Goal: Task Accomplishment & Management: Manage account settings

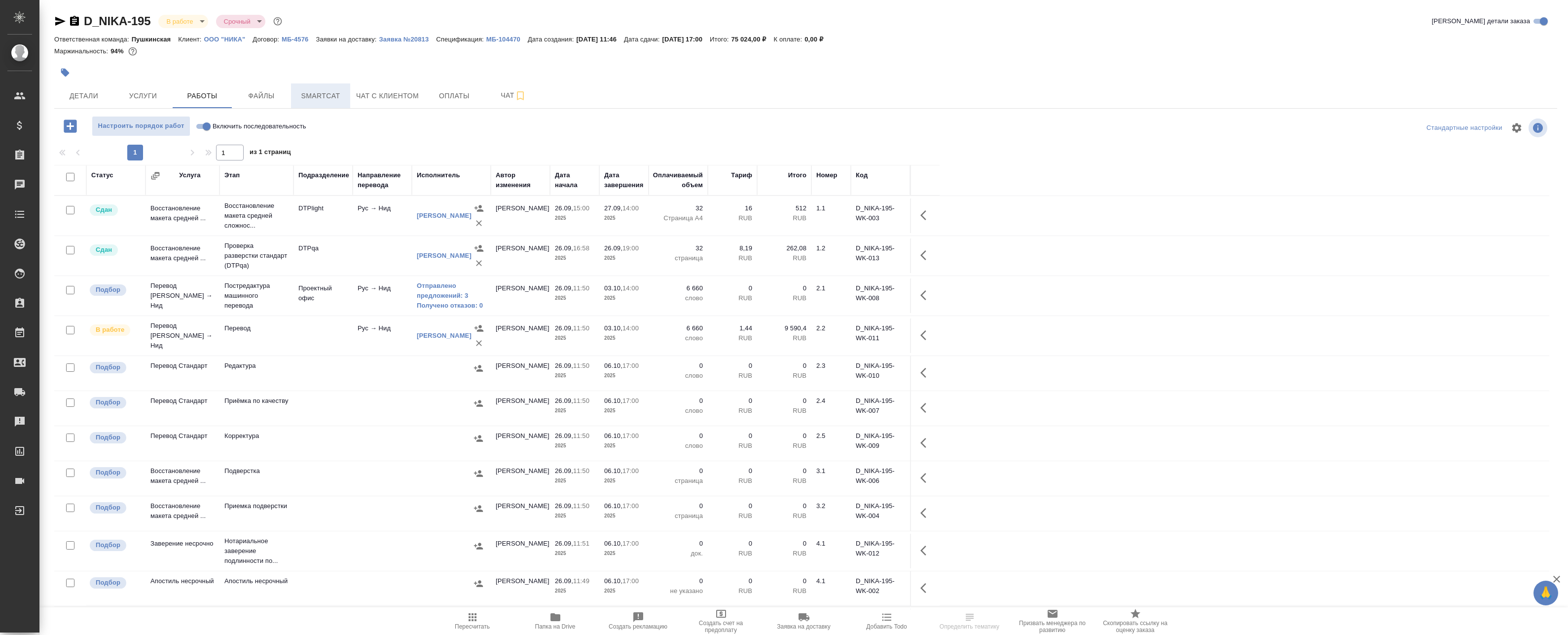
click at [340, 98] on span "Smartcat" at bounding box center [321, 96] width 47 height 12
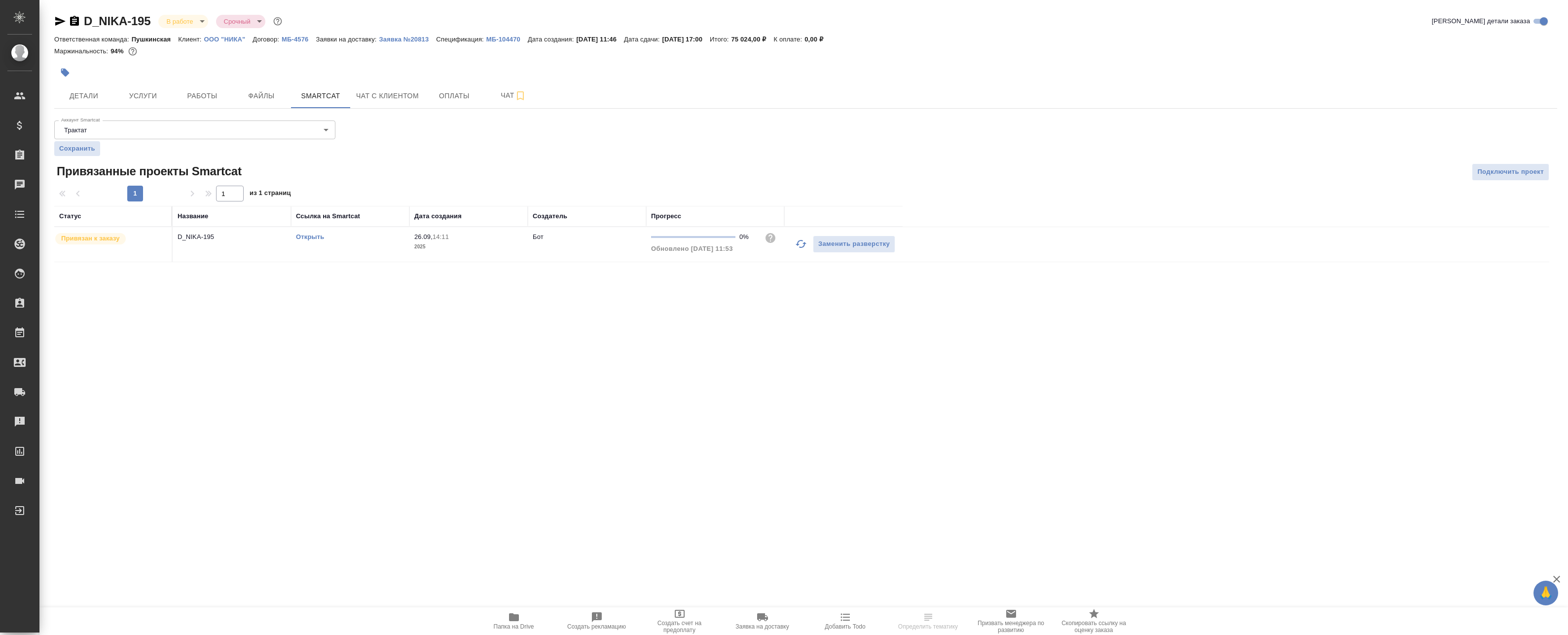
click at [311, 240] on link "Открыть" at bounding box center [310, 236] width 28 height 7
click at [207, 92] on span "Работы" at bounding box center [203, 96] width 47 height 12
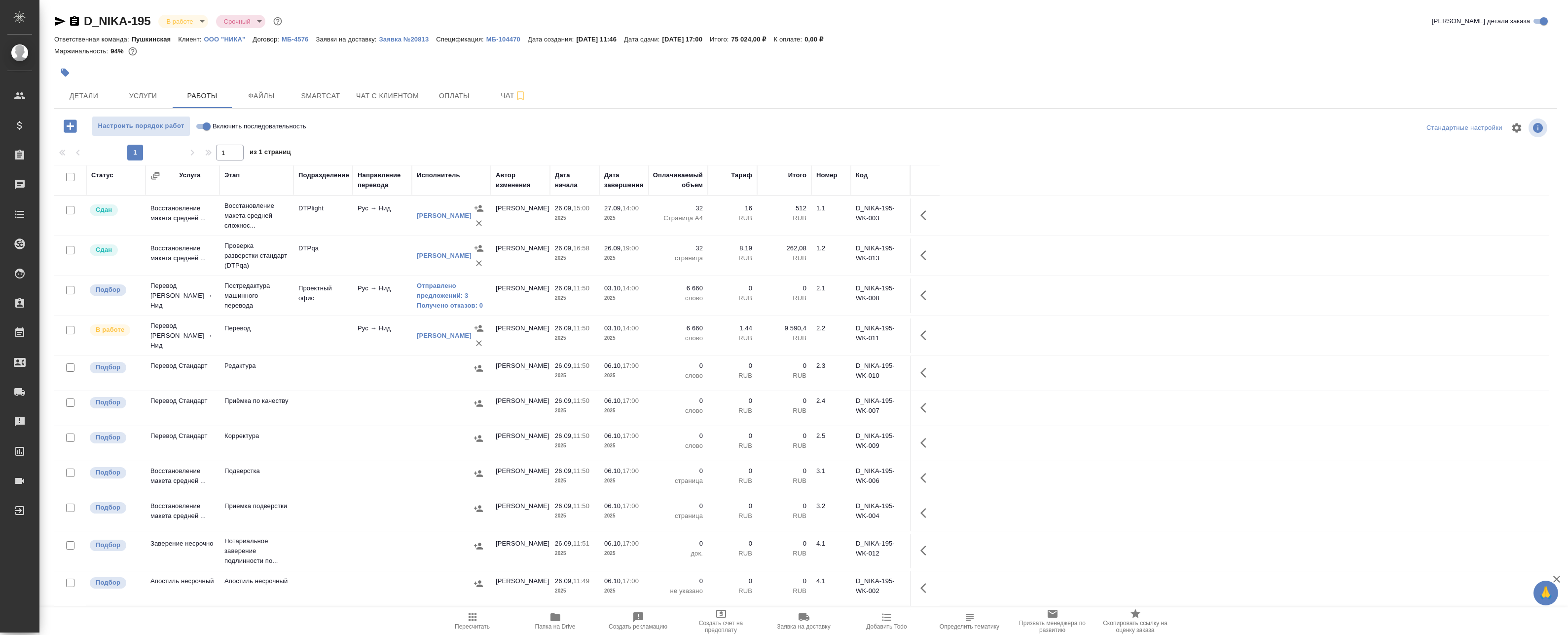
click at [73, 289] on input "checkbox" at bounding box center [70, 290] width 8 height 8
checkbox input "true"
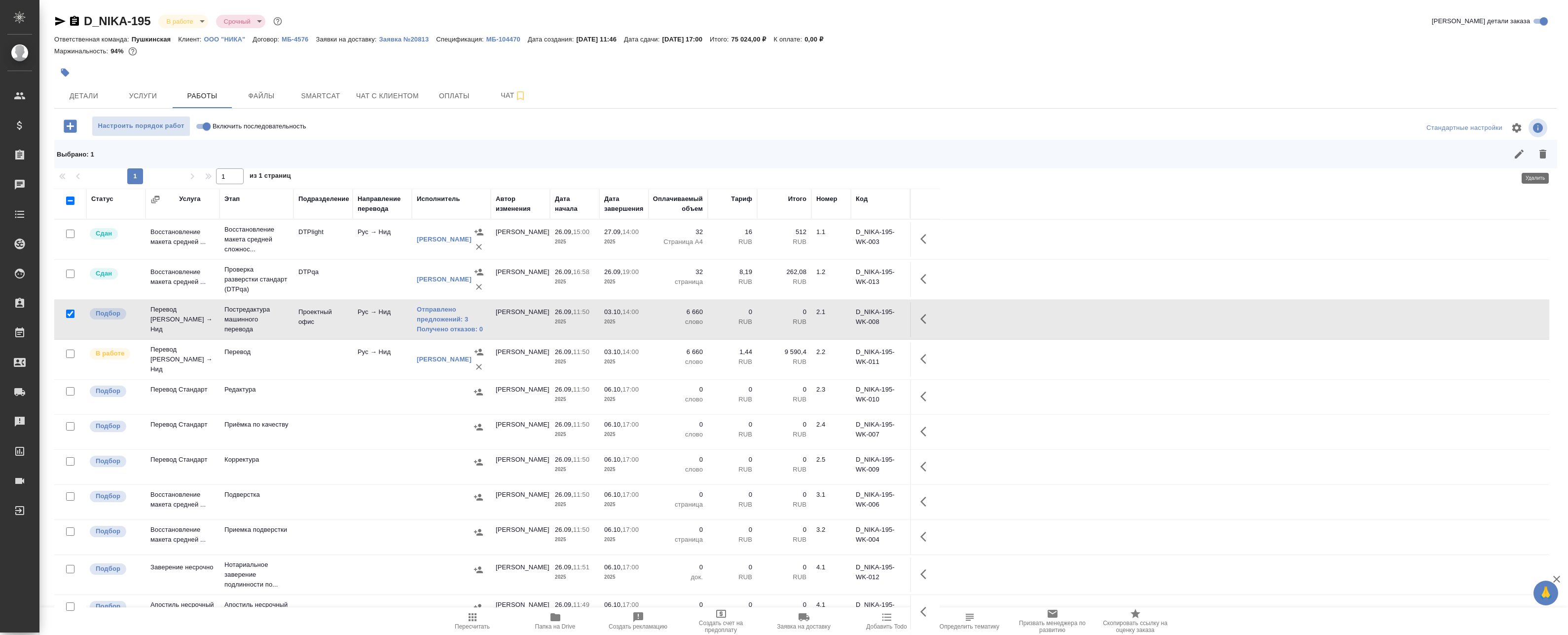
click at [1544, 156] on button "button" at bounding box center [1543, 154] width 24 height 24
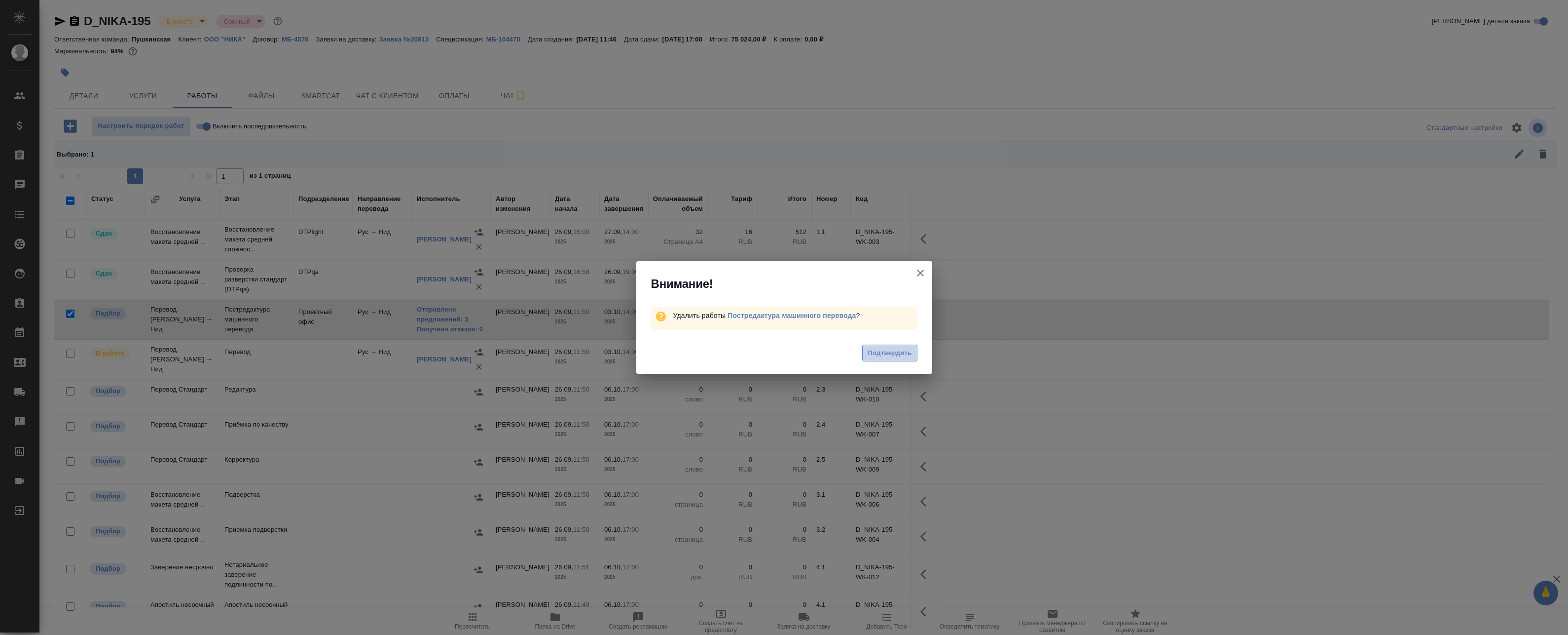
click at [874, 355] on span "Подтвердить" at bounding box center [890, 353] width 44 height 11
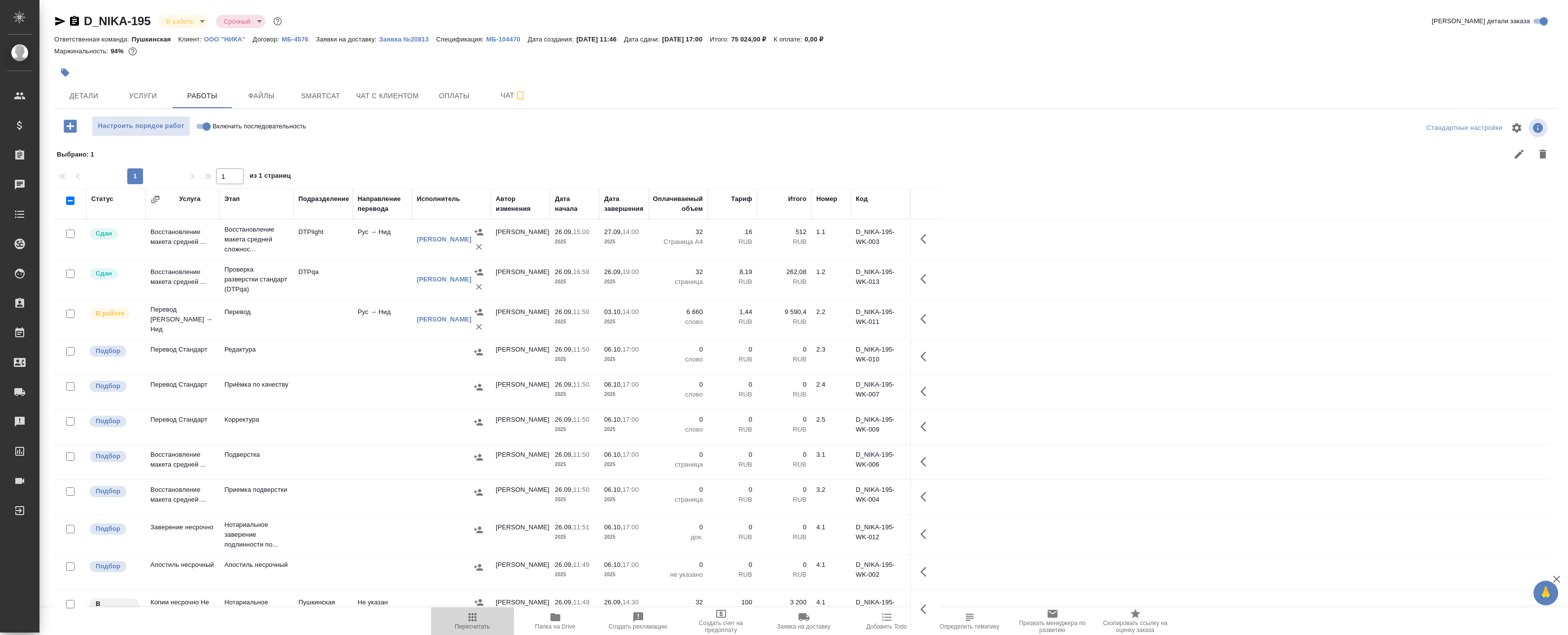
click at [465, 625] on span "Пересчитать" at bounding box center [472, 626] width 35 height 7
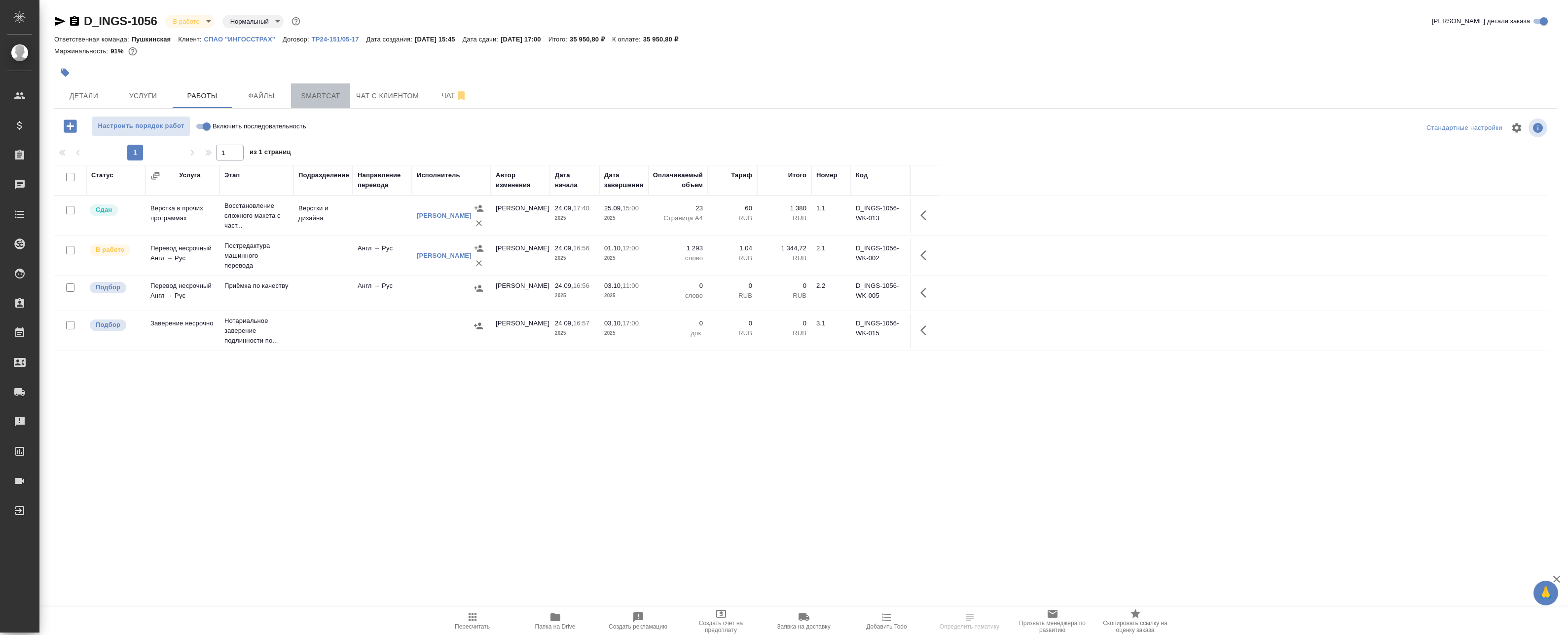
click at [307, 96] on span "Smartcat" at bounding box center [321, 96] width 47 height 12
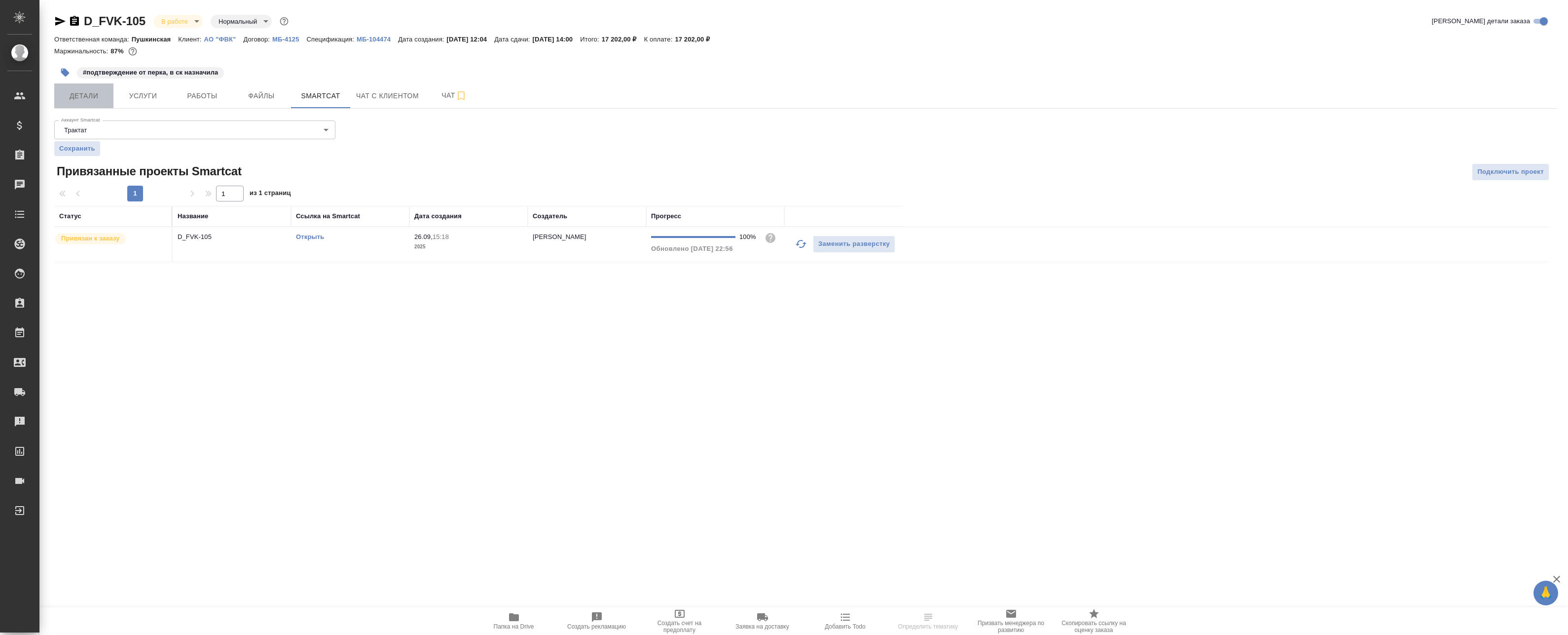
click at [99, 101] on span "Детали" at bounding box center [84, 96] width 47 height 12
select select "RU"
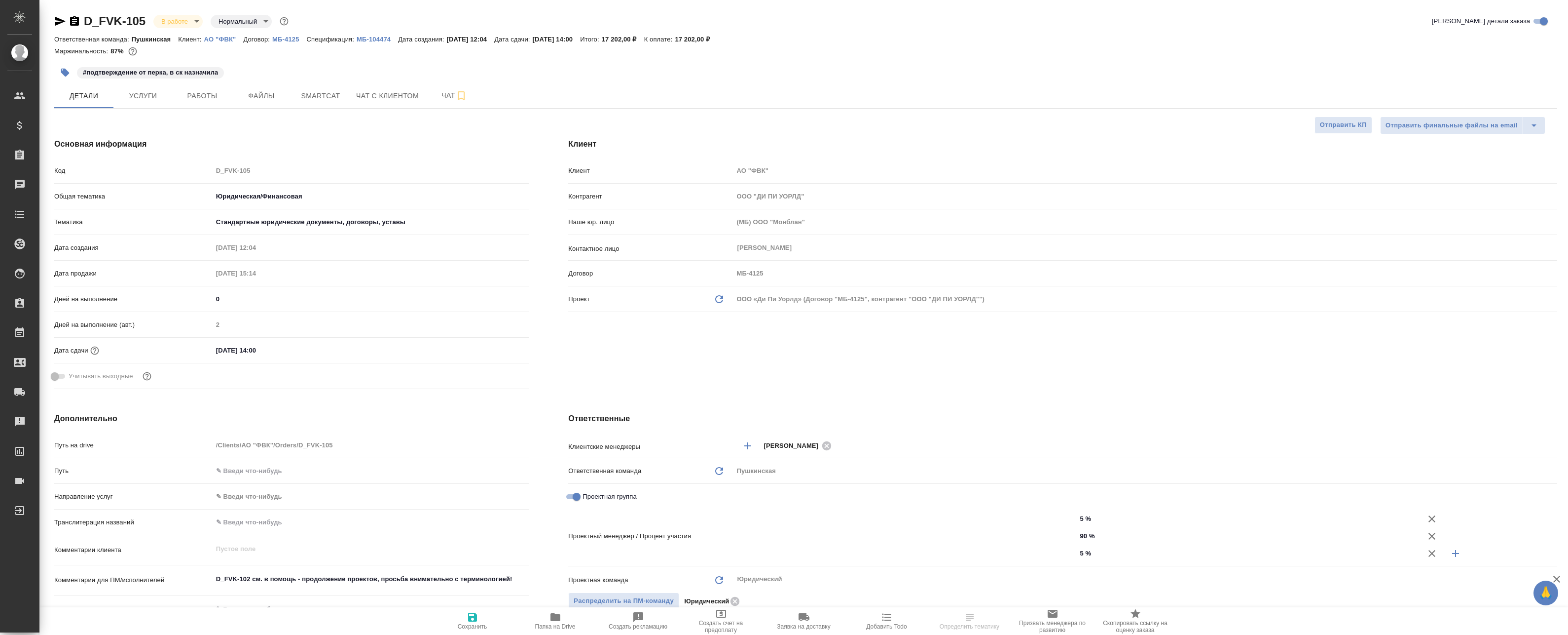
type textarea "x"
type input "[PERSON_NAME]"
type input "Matveeva Anastasia"
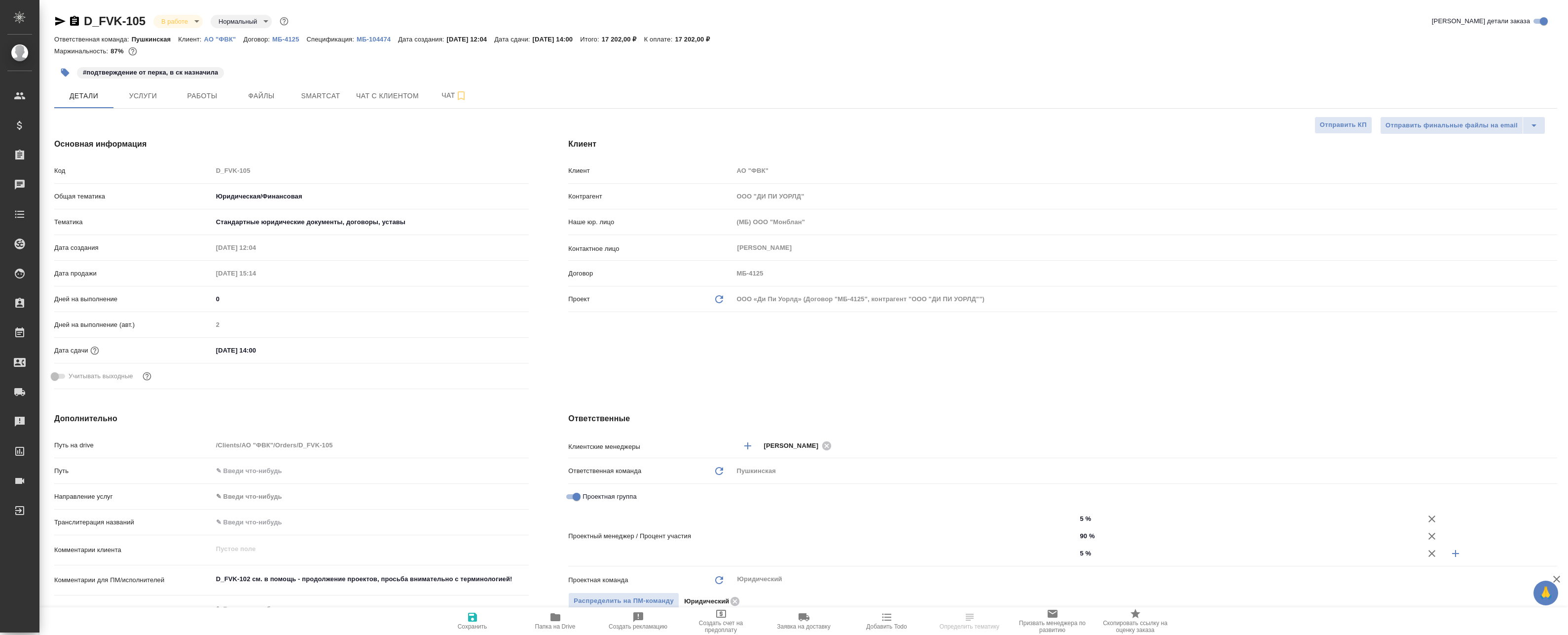
type input "Chernova Anna"
click at [207, 101] on span "Работы" at bounding box center [203, 96] width 47 height 12
